Goal: Find specific page/section: Find specific page/section

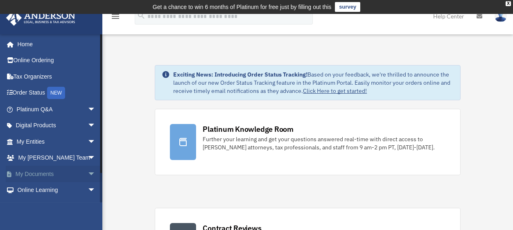
click at [27, 174] on link "My Documents arrow_drop_down" at bounding box center [57, 174] width 102 height 16
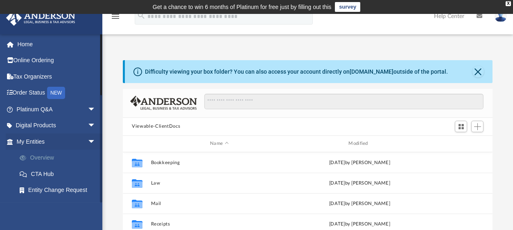
click at [51, 156] on link "Overview" at bounding box center [59, 158] width 97 height 16
click at [475, 72] on button "Close" at bounding box center [477, 71] width 11 height 11
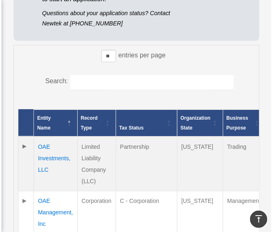
scroll to position [187, 0]
